Goal: Task Accomplishment & Management: Manage account settings

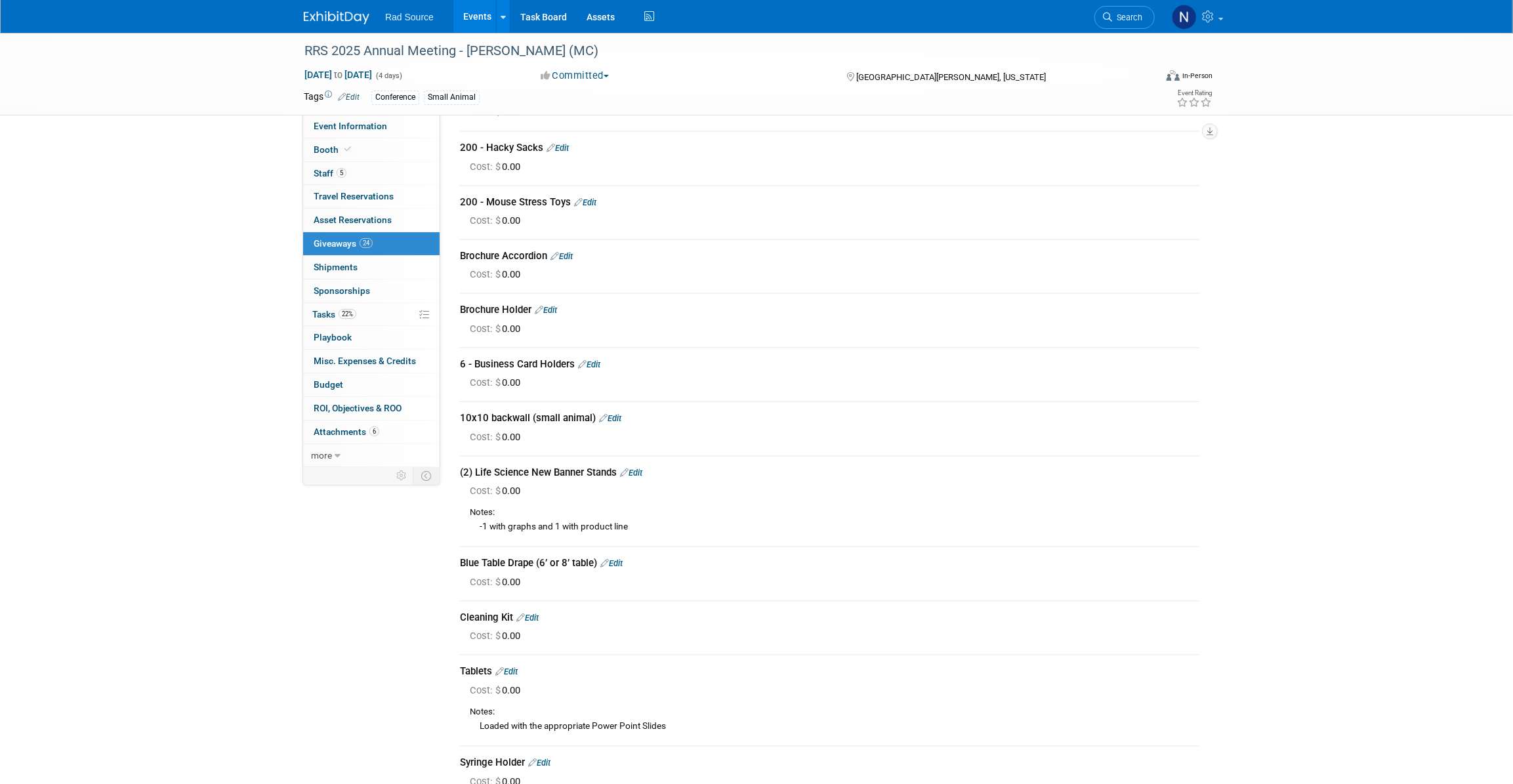
click at [348, 19] on img at bounding box center [337, 17] width 66 height 13
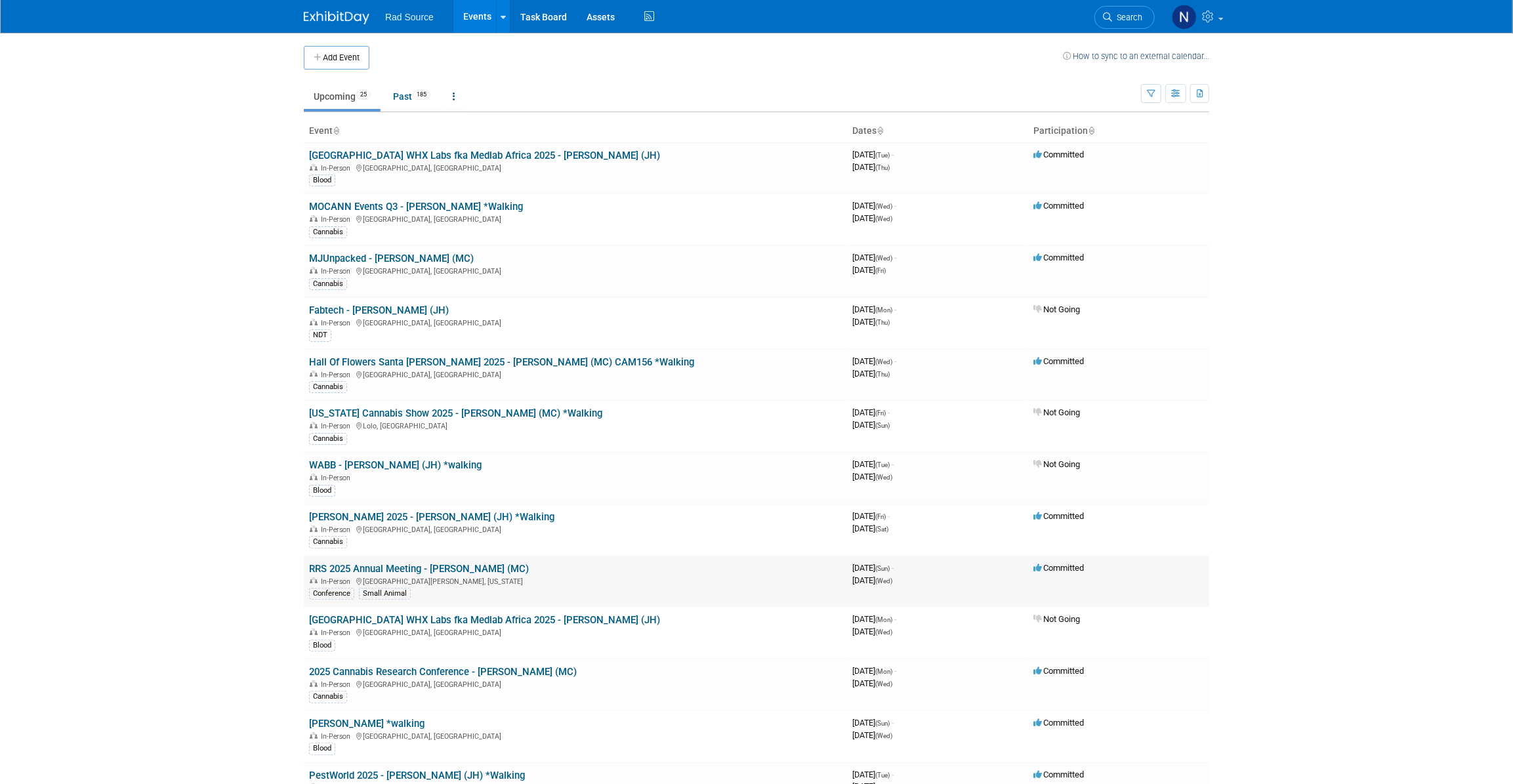
click at [344, 565] on link "RRS 2025 Annual Meeting - [PERSON_NAME] (MC)" at bounding box center [419, 568] width 219 height 12
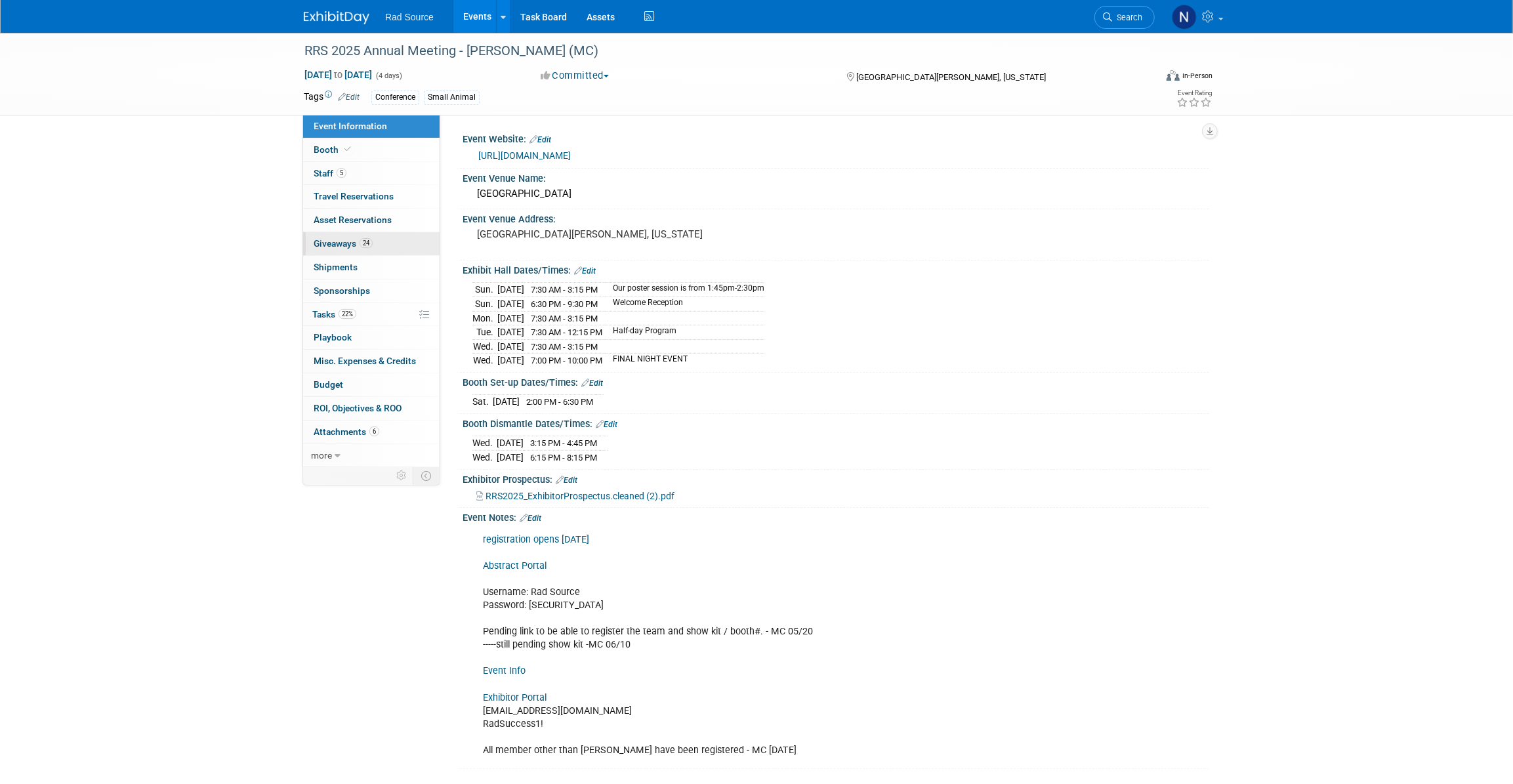
click at [325, 246] on span "Giveaways 24" at bounding box center [344, 243] width 59 height 10
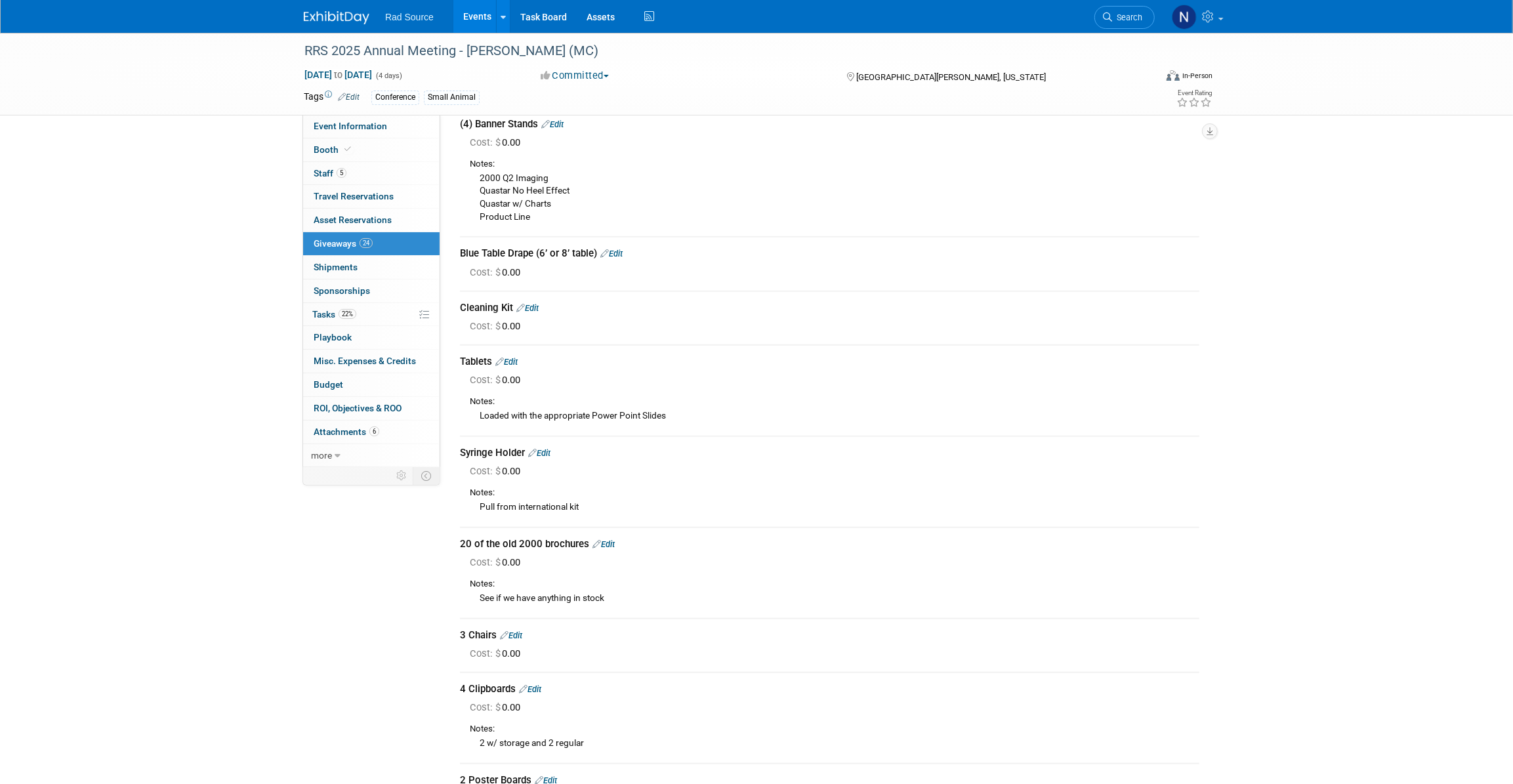
scroll to position [597, 0]
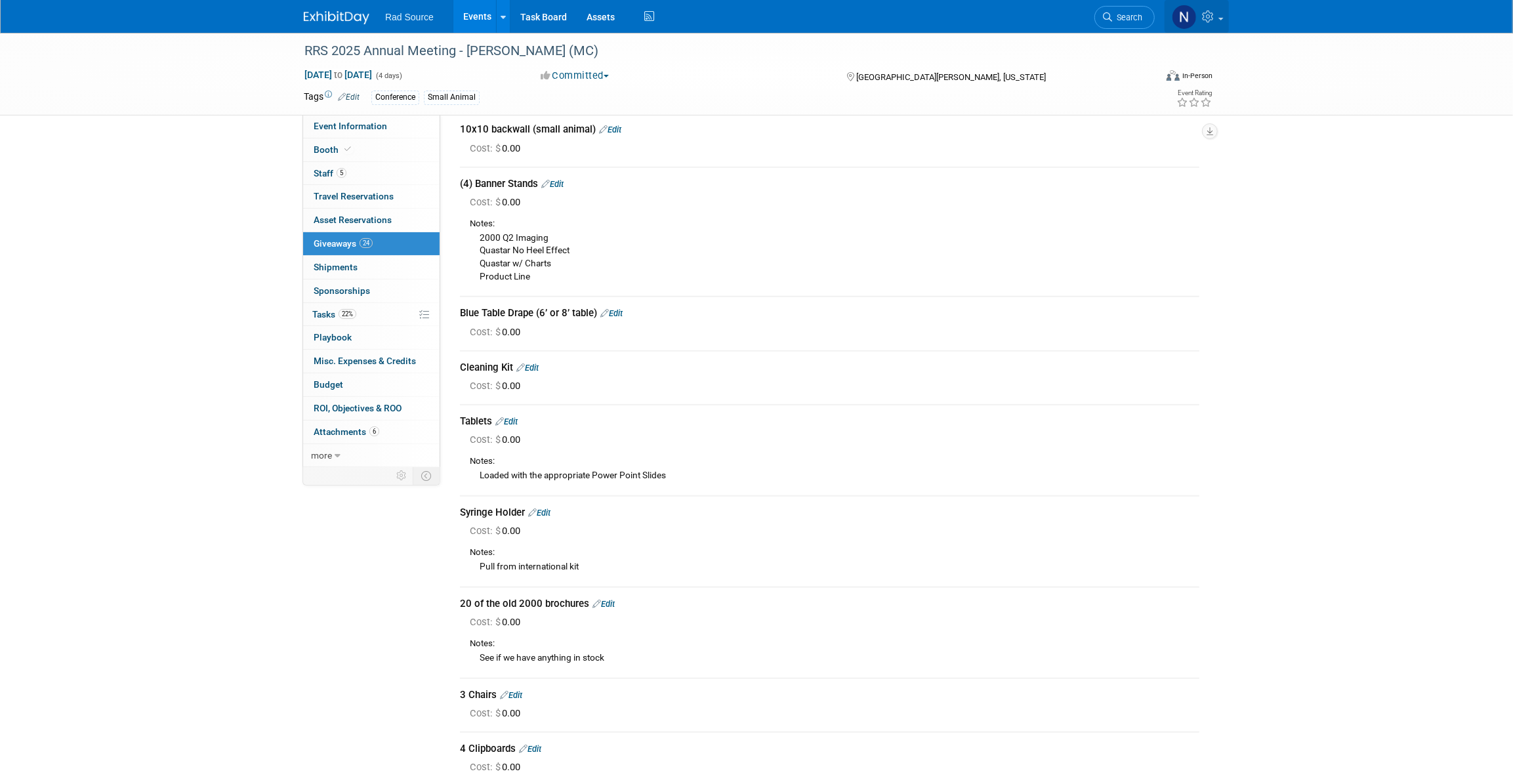
click at [1213, 19] on icon at bounding box center [1209, 16] width 15 height 12
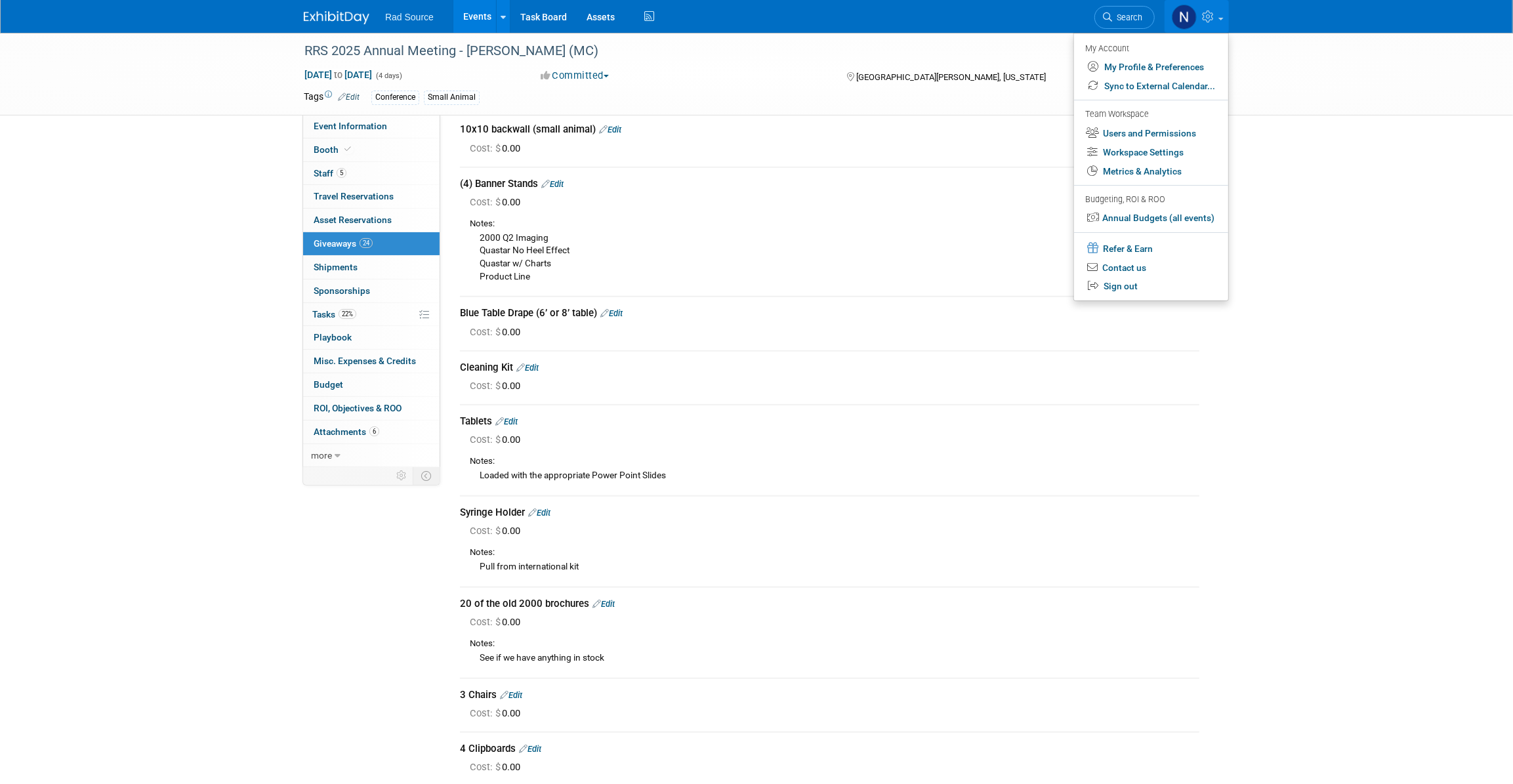
click at [332, 12] on img at bounding box center [337, 17] width 66 height 13
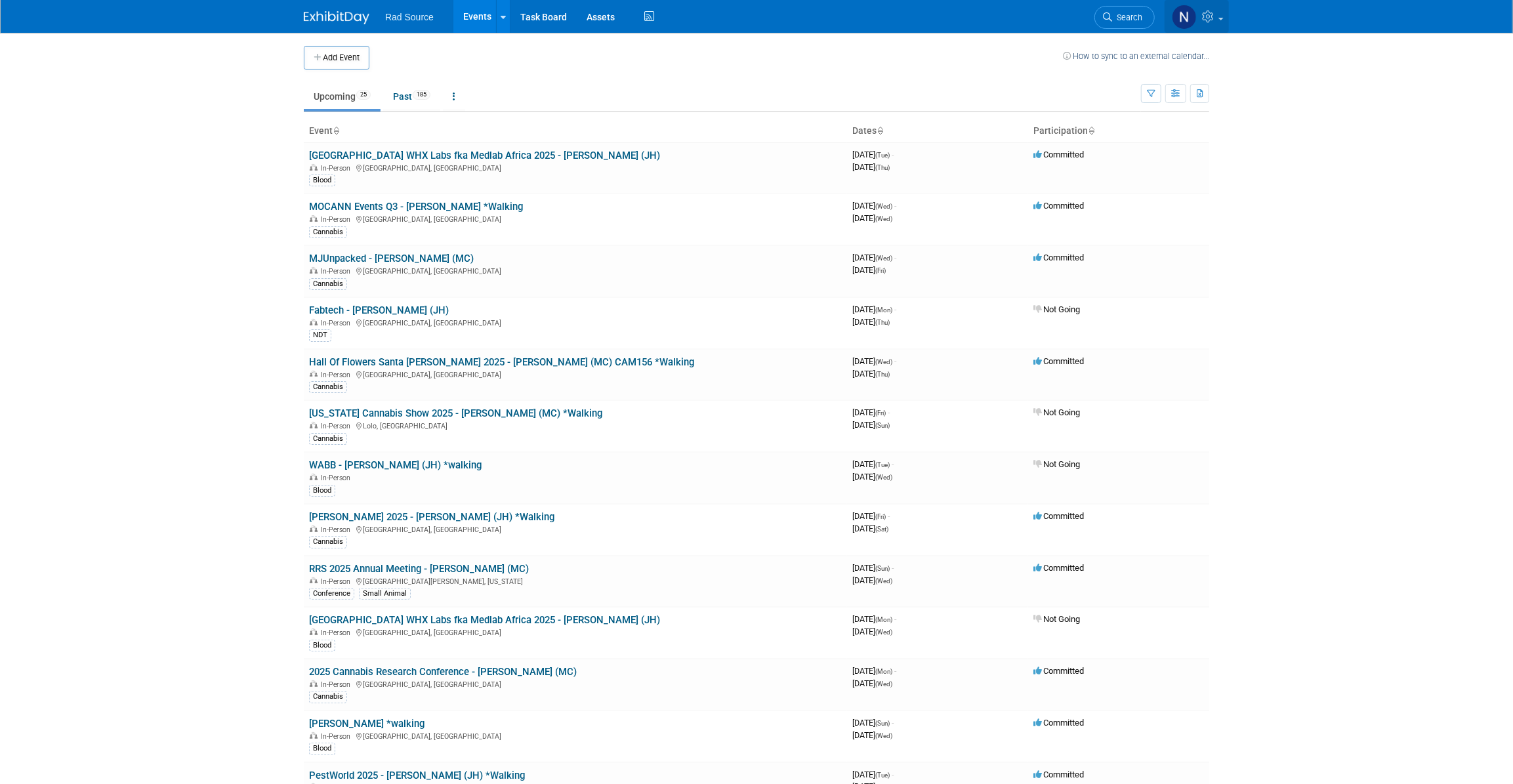
click at [1215, 19] on icon at bounding box center [1209, 16] width 15 height 12
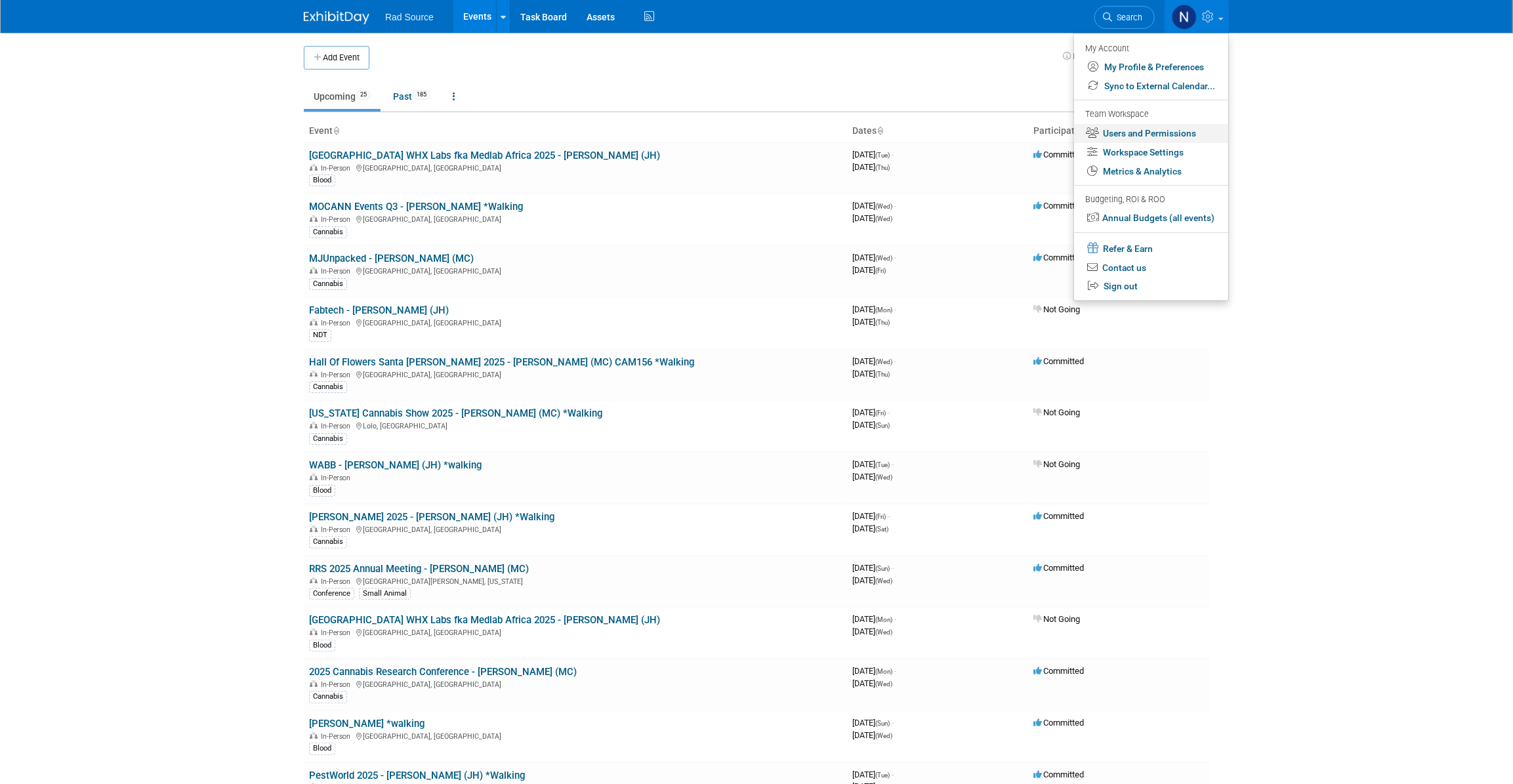
click at [1149, 134] on link "Users and Permissions" at bounding box center [1151, 134] width 154 height 19
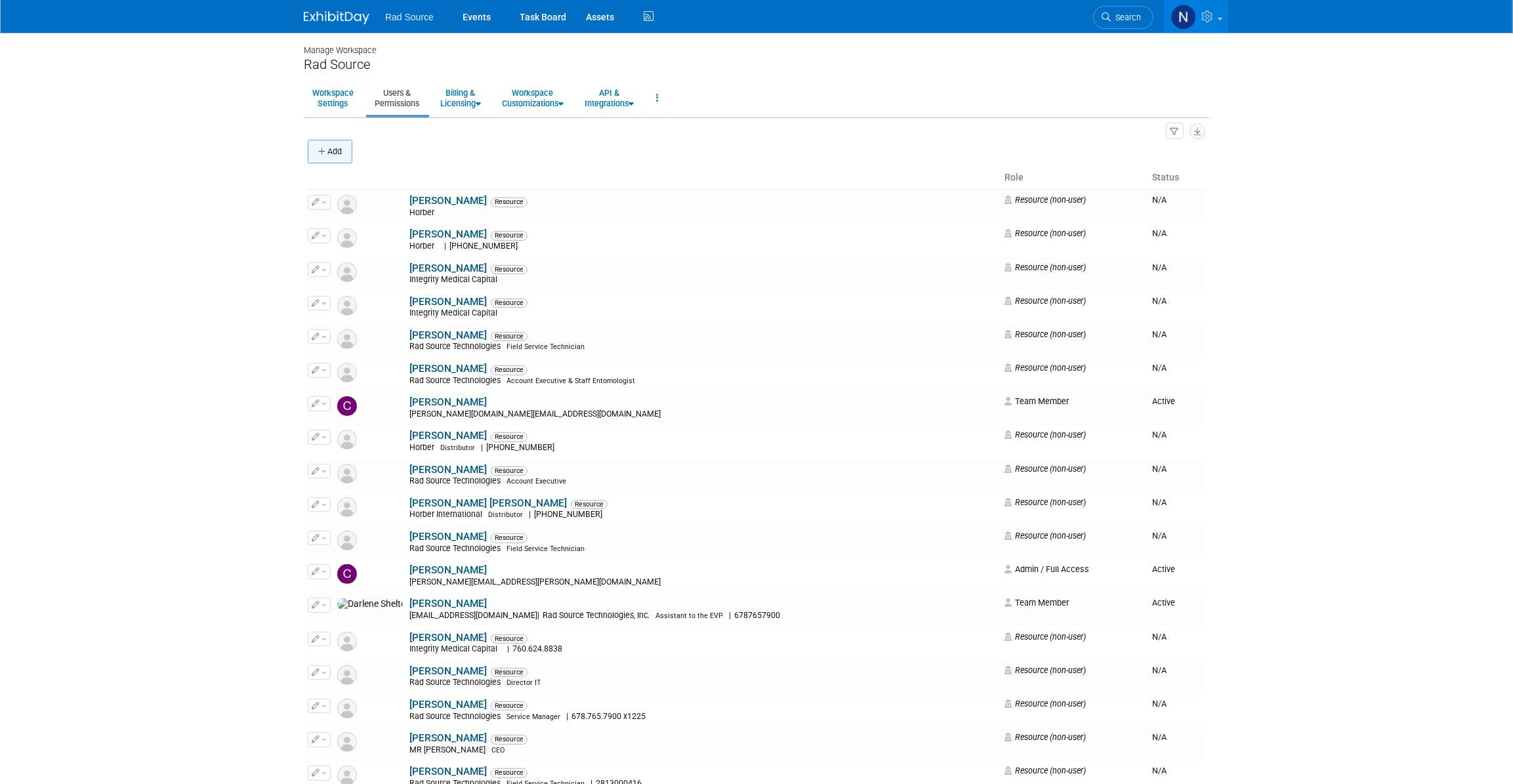
click at [331, 152] on button "Add" at bounding box center [330, 151] width 45 height 23
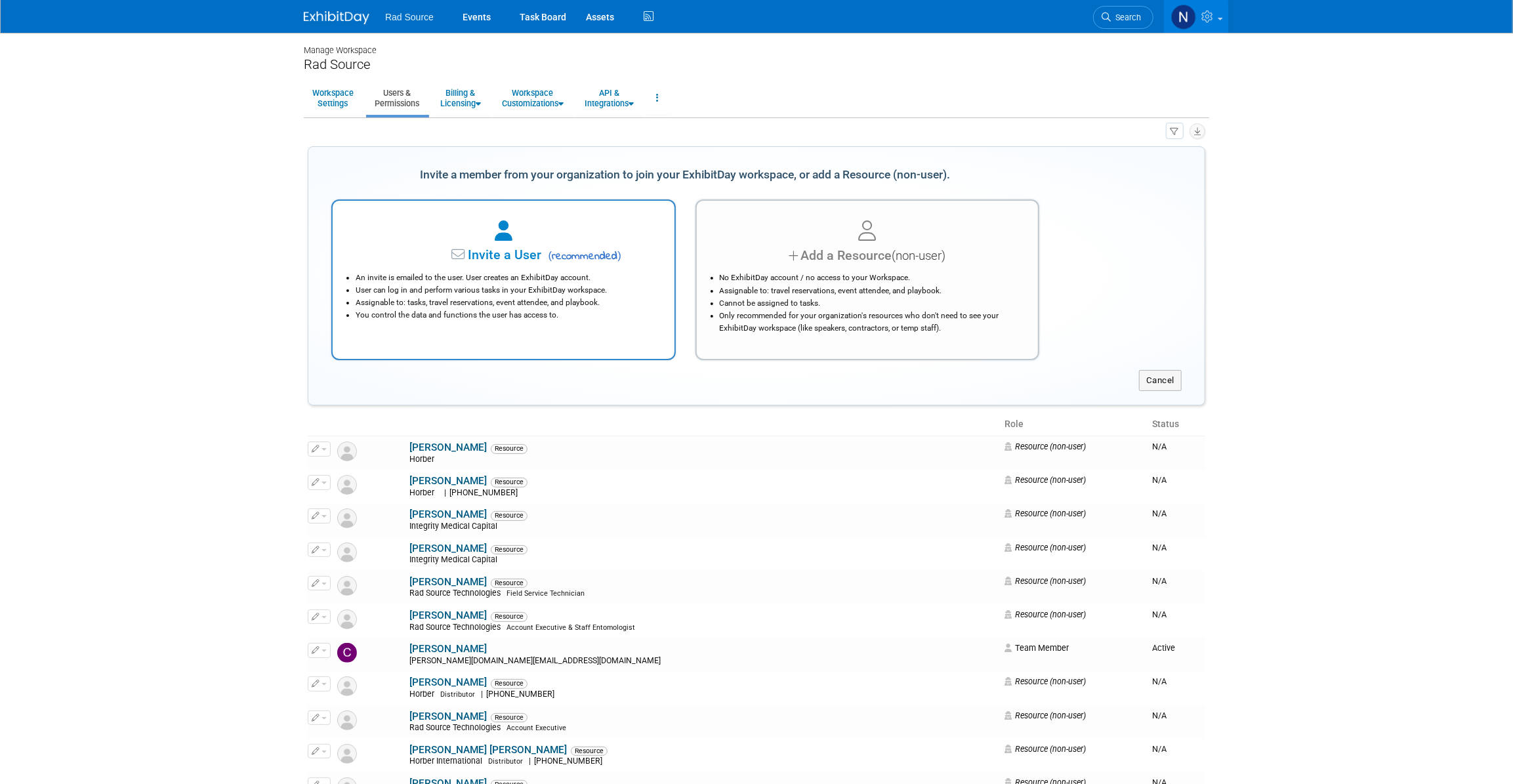
click at [512, 255] on span "Invite a User" at bounding box center [463, 255] width 155 height 15
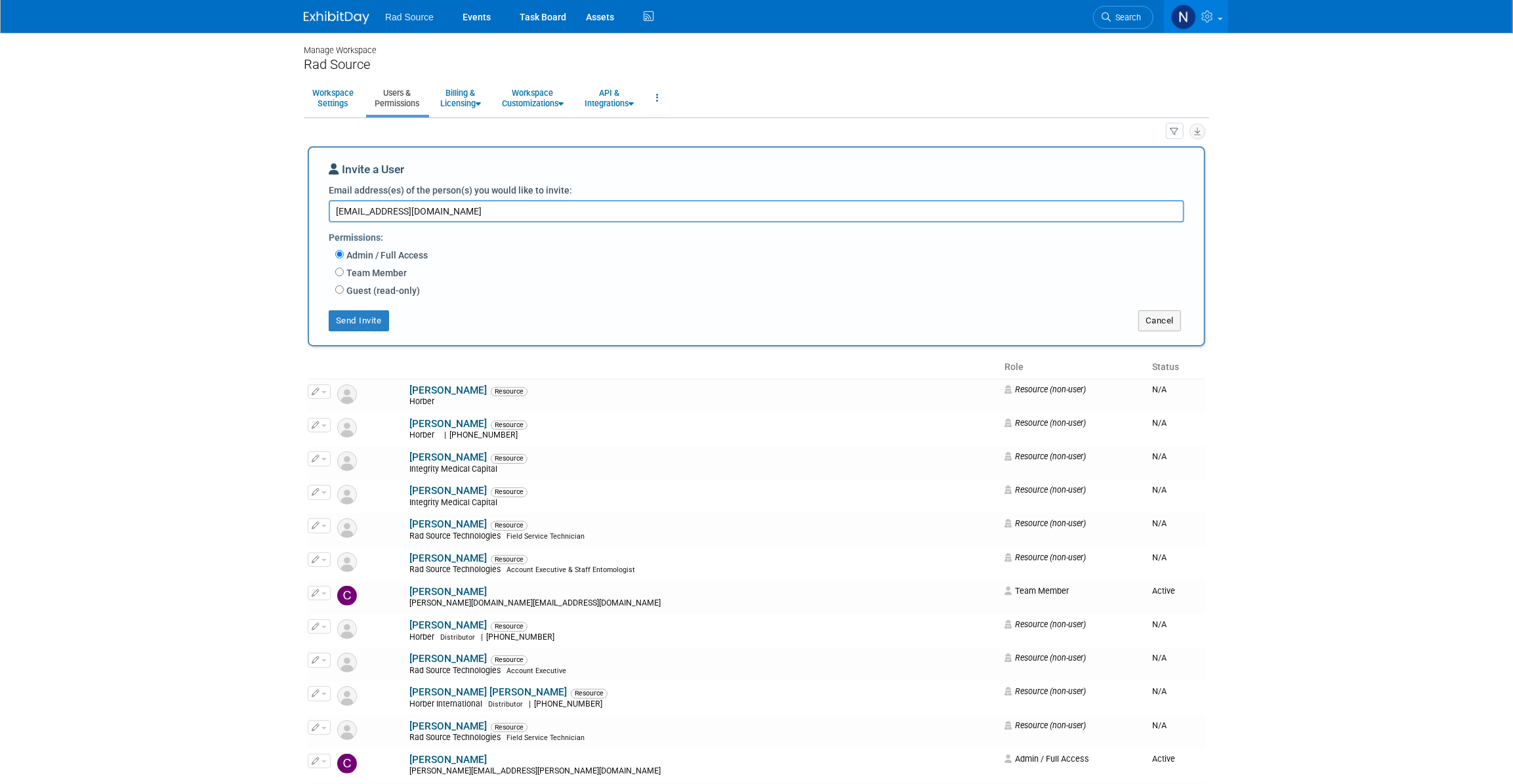
type textarea "aarellano@radsource.com"
click at [338, 269] on input "Team Member" at bounding box center [339, 272] width 9 height 9
radio input "true"
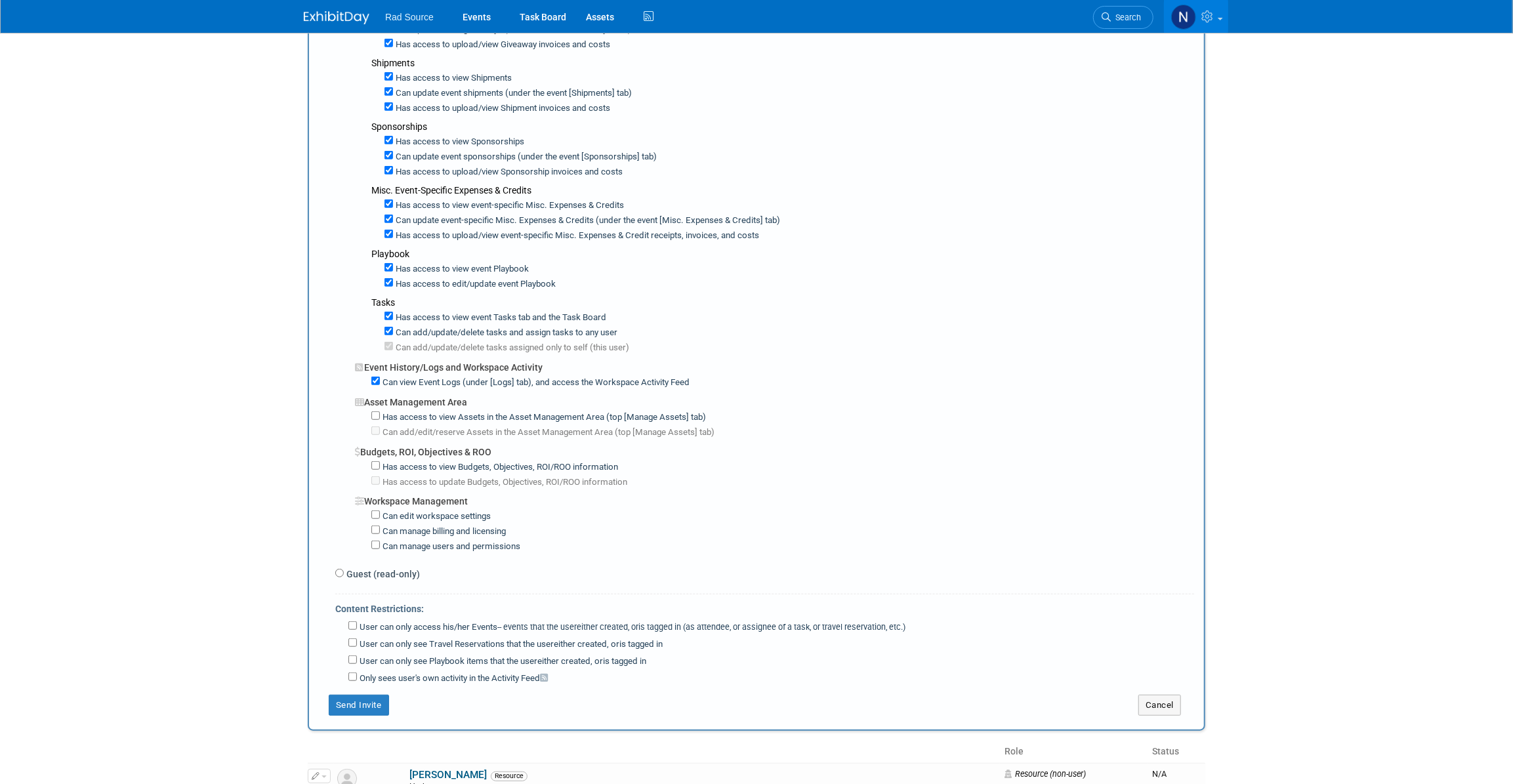
scroll to position [656, 0]
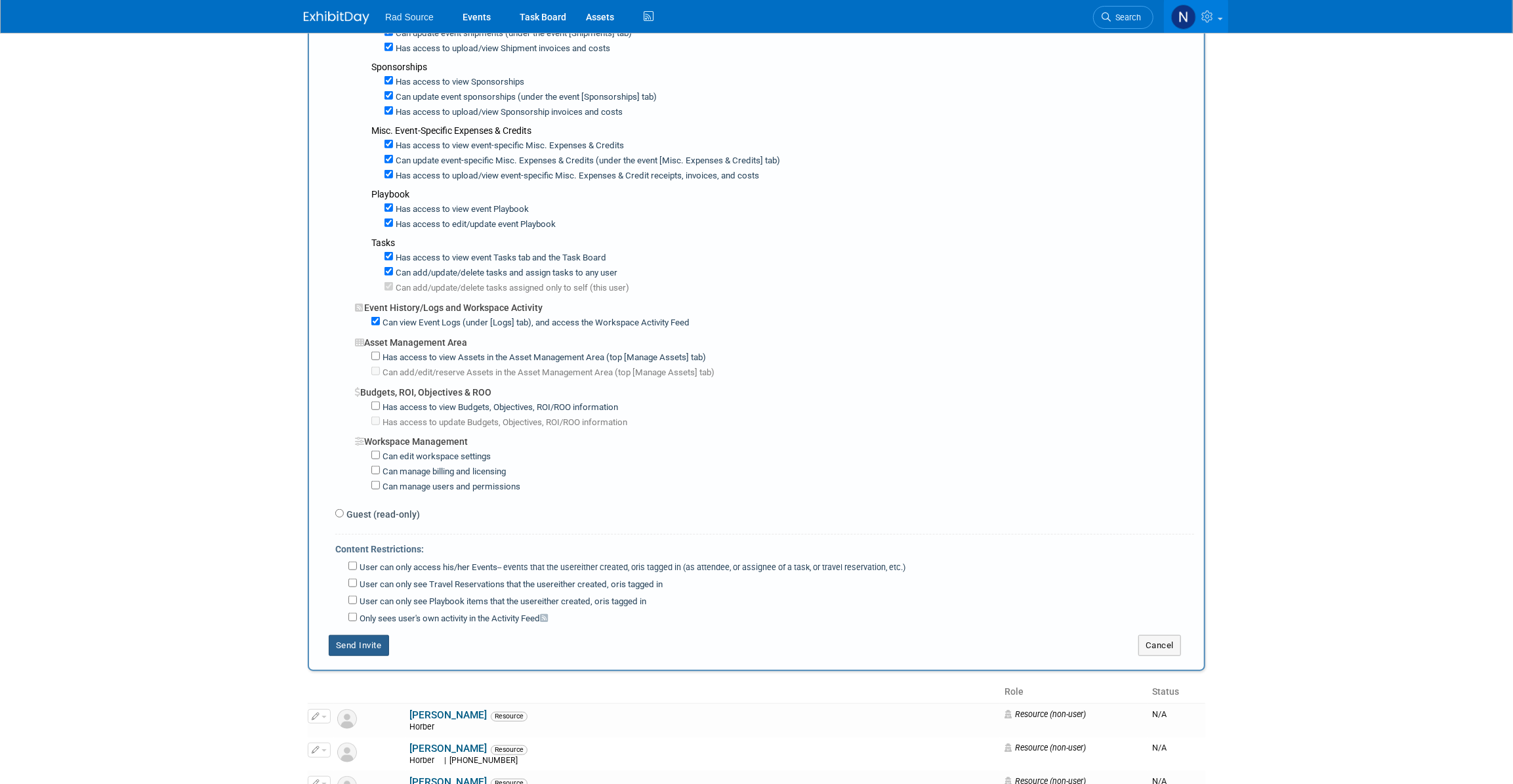
click at [359, 635] on button "Send Invite" at bounding box center [359, 645] width 60 height 21
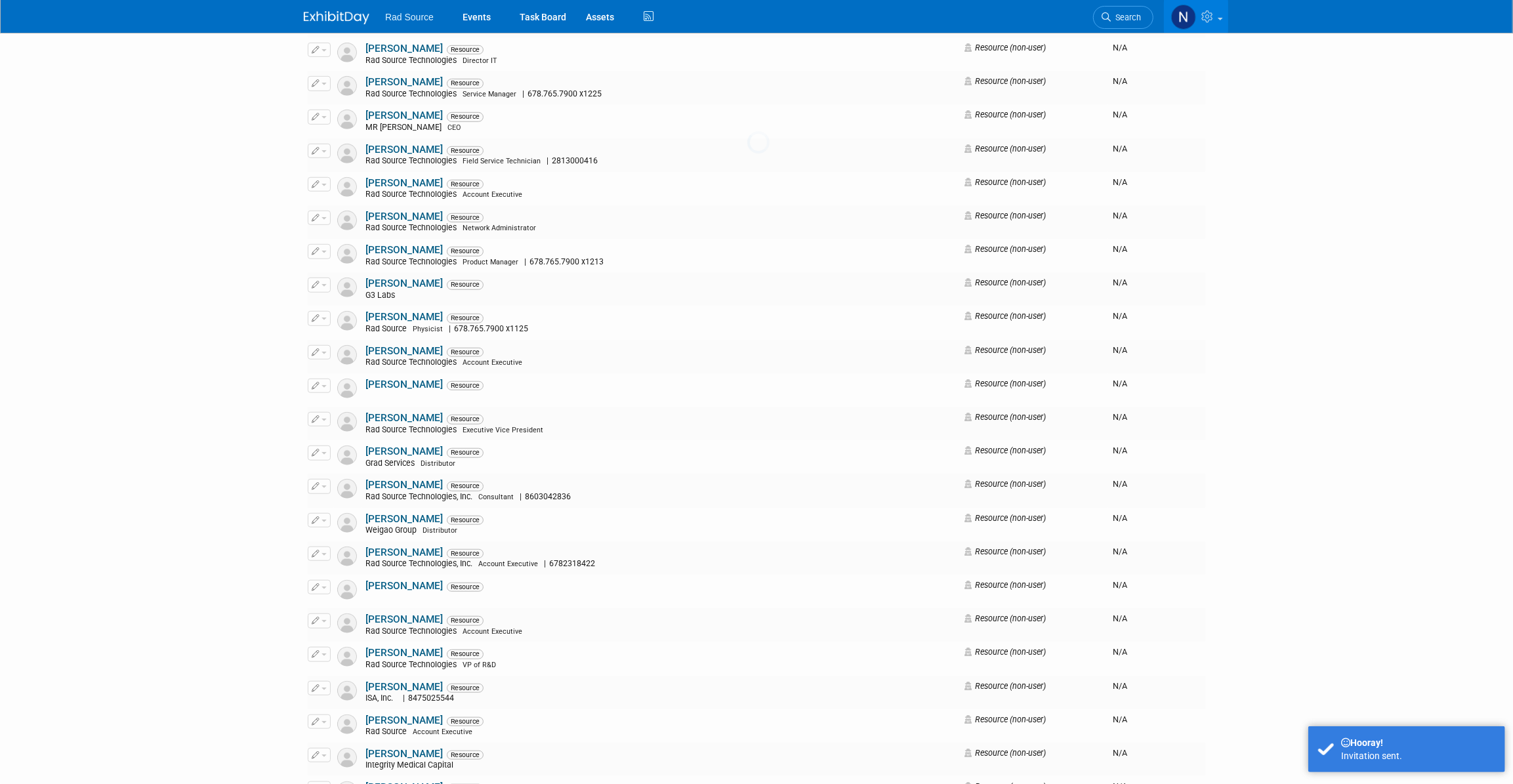
scroll to position [0, 0]
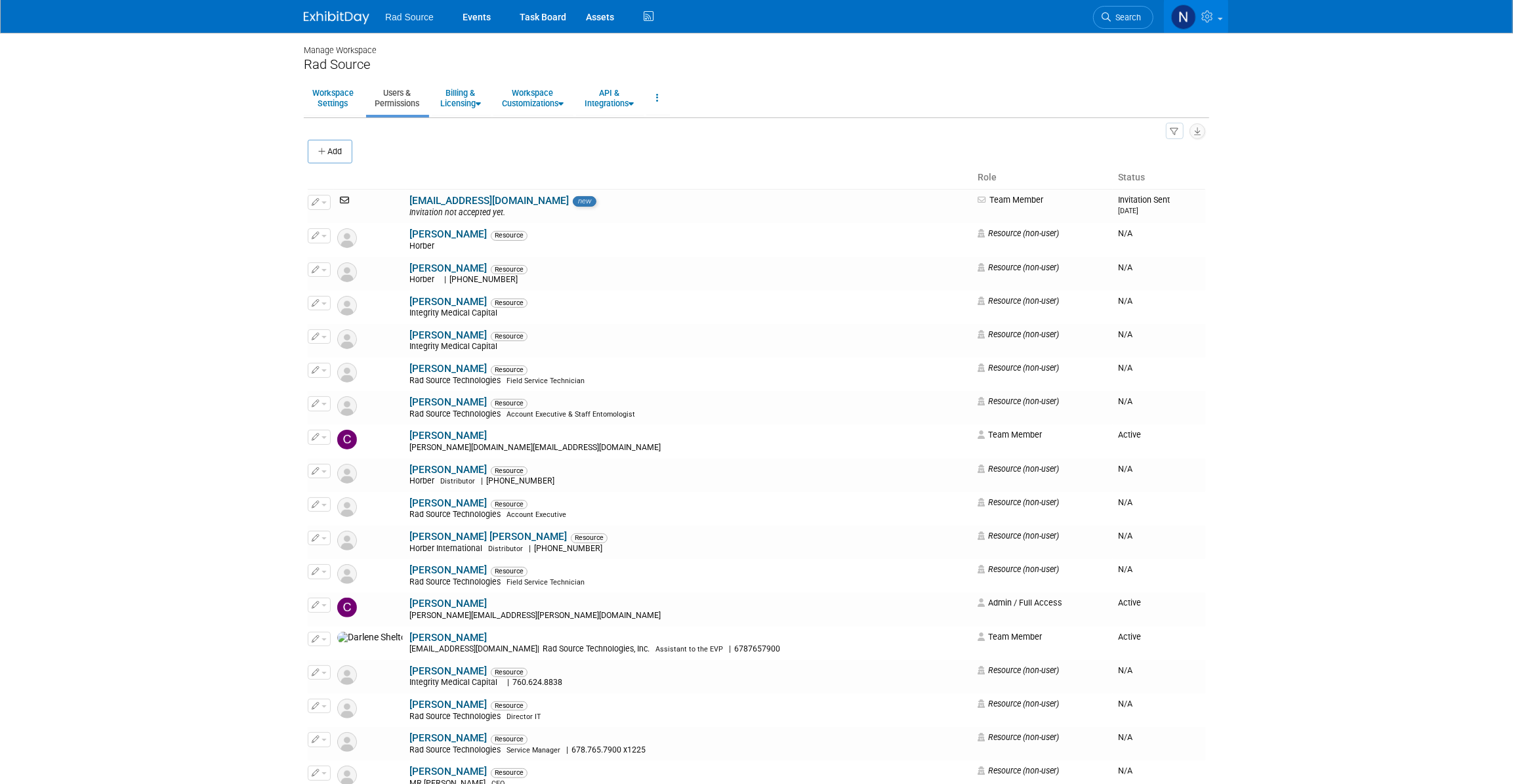
click at [322, 19] on img at bounding box center [337, 17] width 66 height 13
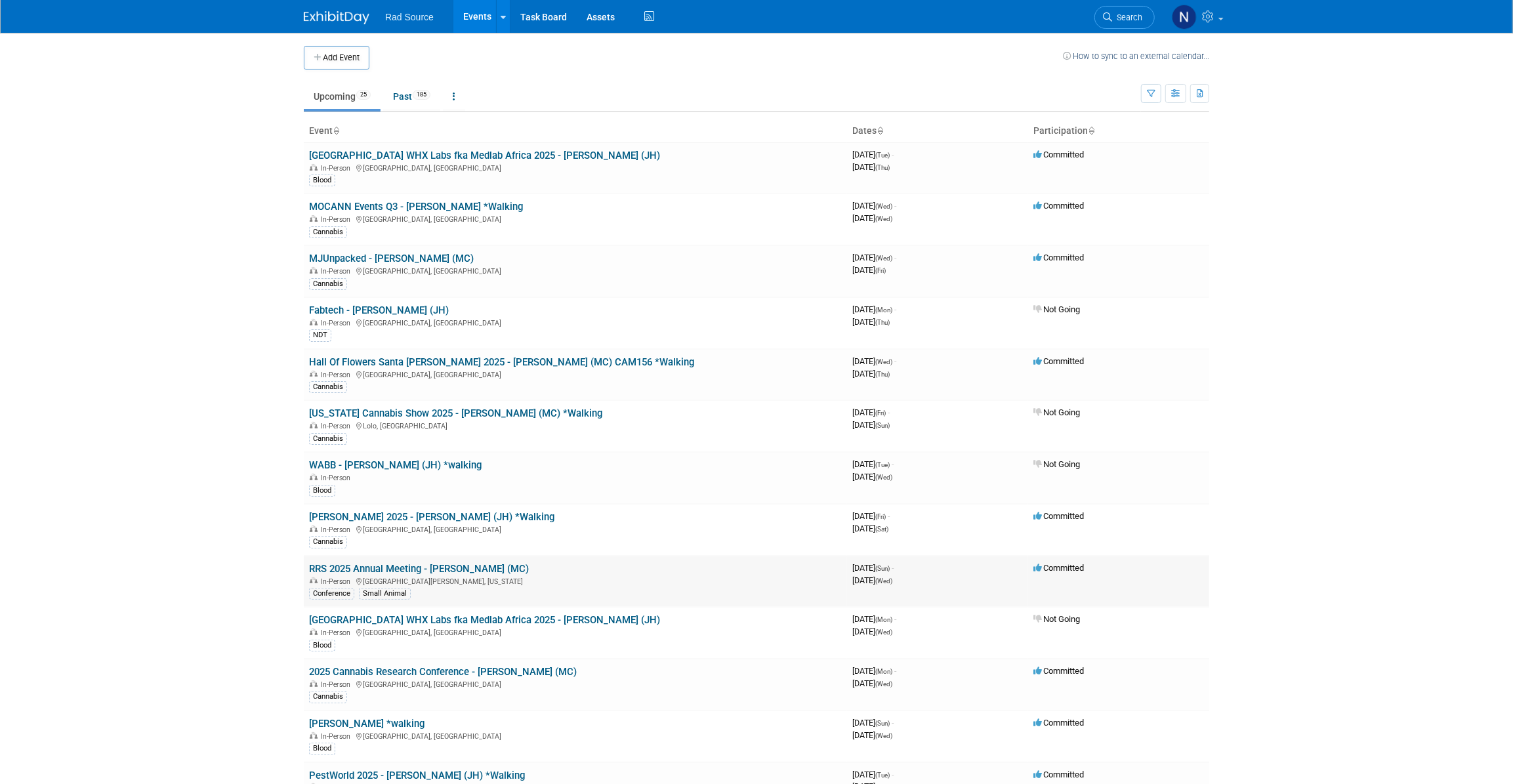
click at [396, 564] on link "RRS 2025 Annual Meeting - [PERSON_NAME] (MC)" at bounding box center [419, 568] width 219 height 12
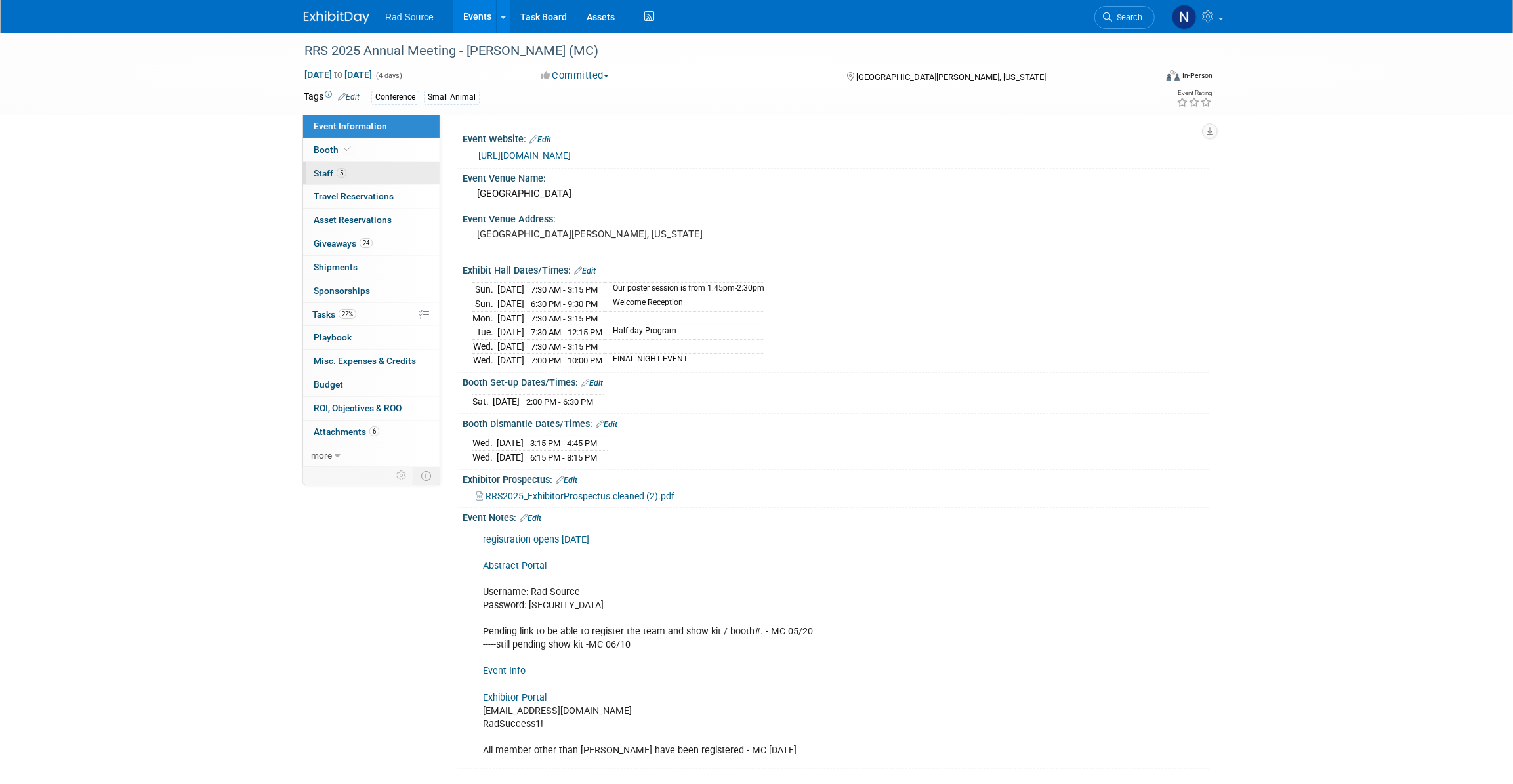
click at [323, 176] on span "Staff 5" at bounding box center [330, 173] width 33 height 10
